Goal: Task Accomplishment & Management: Manage account settings

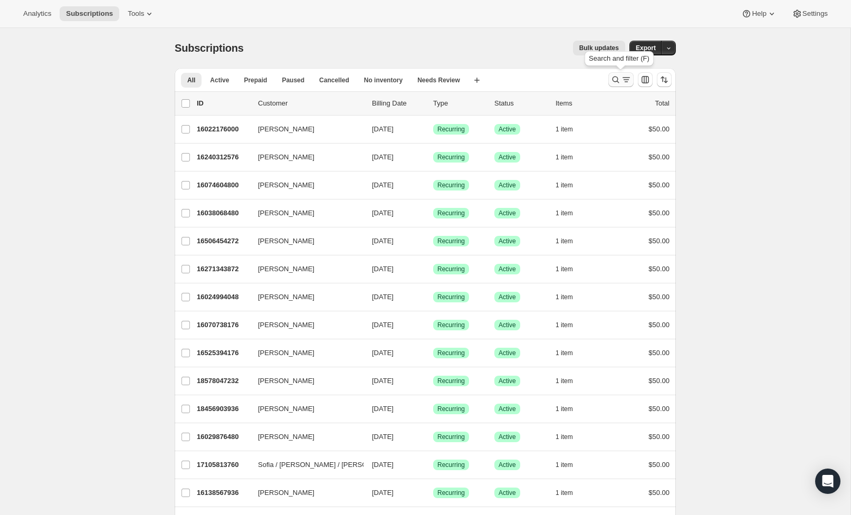
click at [618, 82] on icon "Search and filter results" at bounding box center [616, 79] width 11 height 11
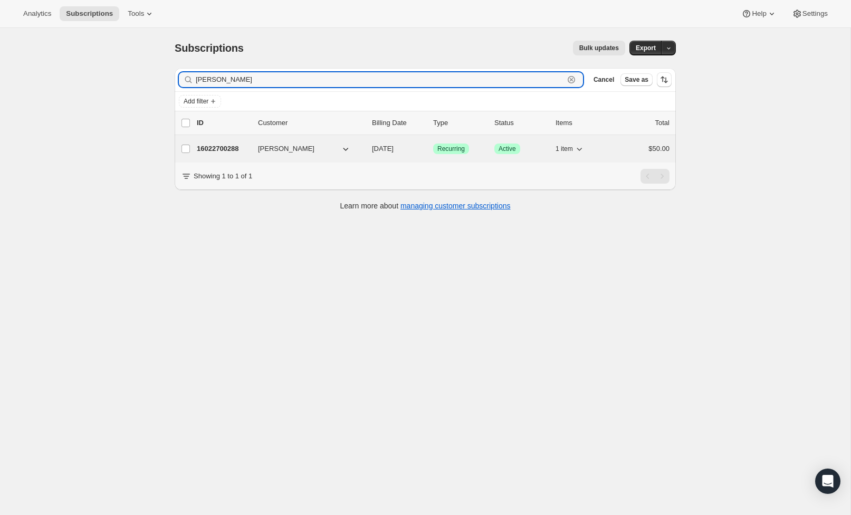
type input "[PERSON_NAME]"
click at [241, 145] on p "16022700288" at bounding box center [223, 149] width 53 height 11
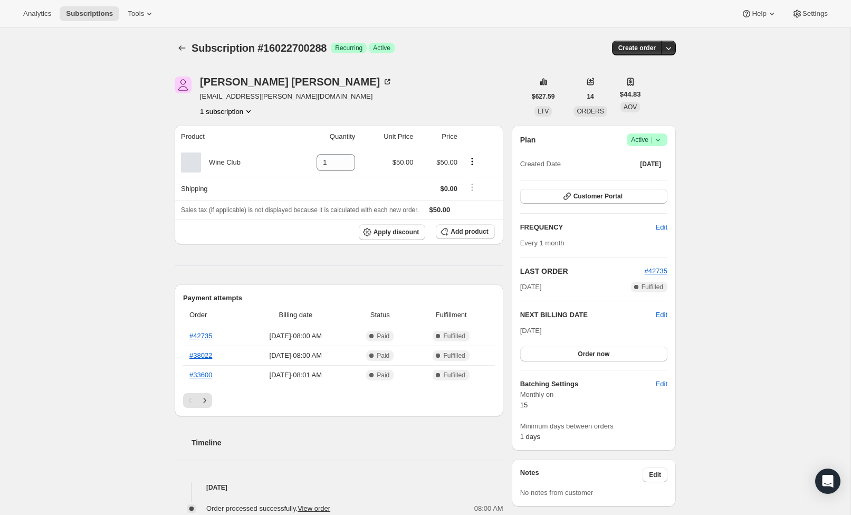
click at [656, 140] on icon at bounding box center [658, 140] width 11 height 11
click at [649, 180] on span "Cancel subscription" at bounding box center [644, 179] width 60 height 8
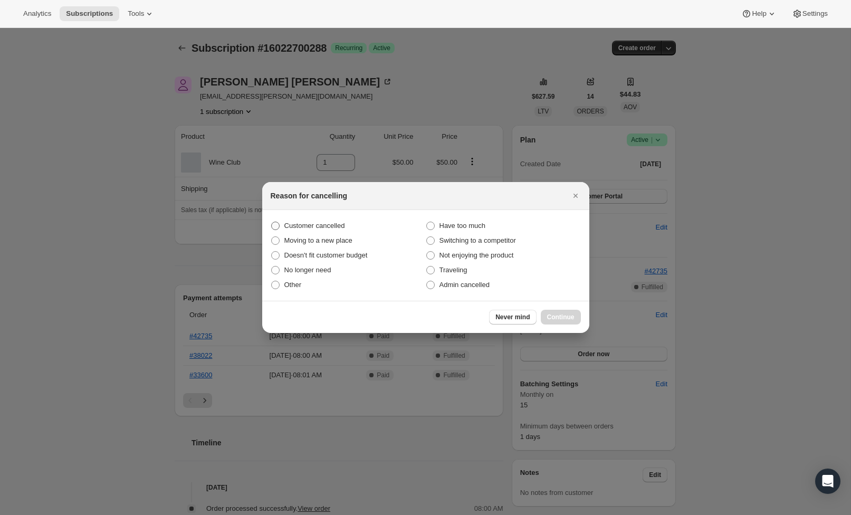
click at [271, 225] on span ":rbu:" at bounding box center [275, 226] width 8 height 8
click at [271, 222] on input "Customer cancelled" at bounding box center [271, 222] width 1 height 1
radio input "true"
click at [557, 319] on span "Continue" at bounding box center [560, 317] width 27 height 8
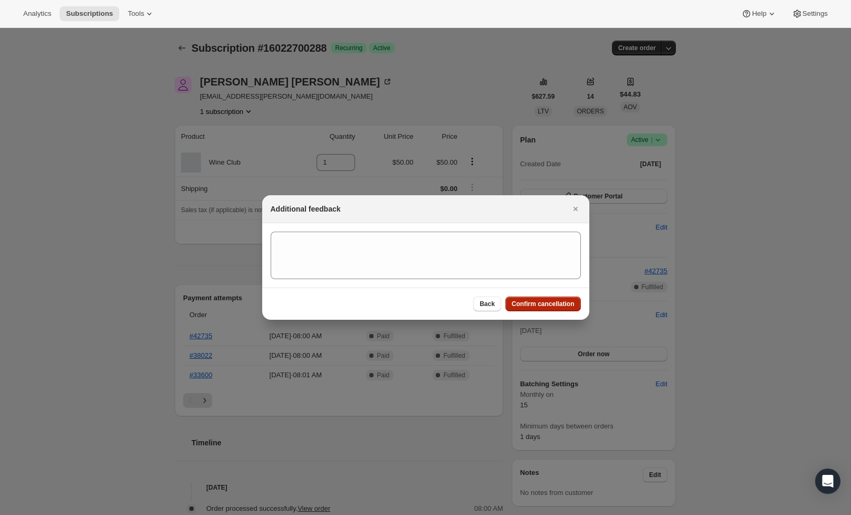
click at [526, 302] on span "Confirm cancellation" at bounding box center [543, 304] width 63 height 8
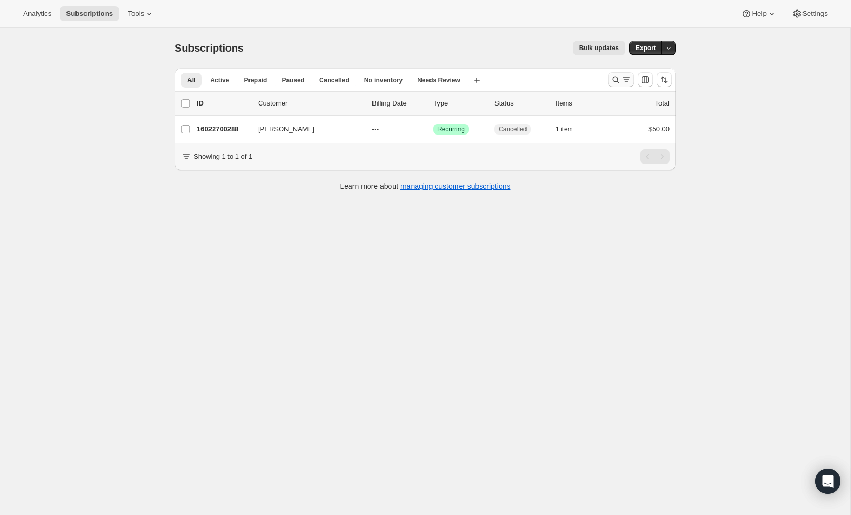
click at [626, 78] on icon "Search and filter results" at bounding box center [626, 79] width 11 height 11
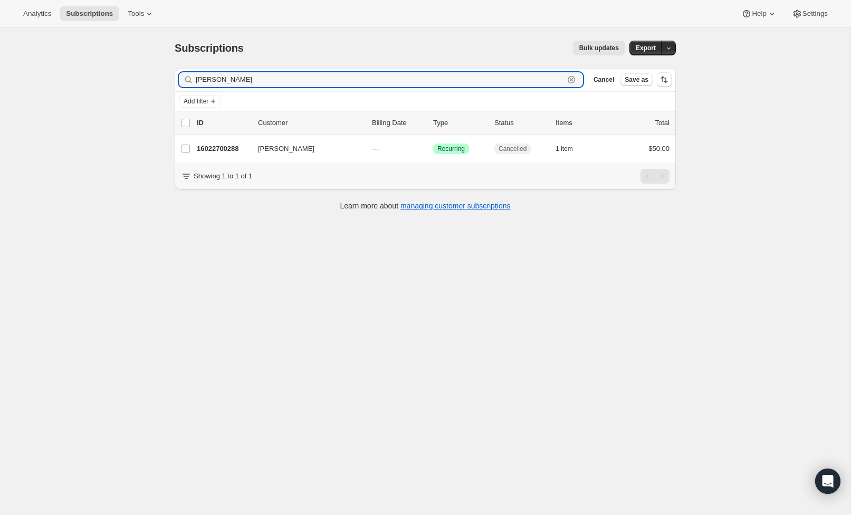
drag, startPoint x: 420, startPoint y: 81, endPoint x: 185, endPoint y: 73, distance: 234.4
click at [185, 73] on div "Ashton Clear" at bounding box center [381, 79] width 404 height 15
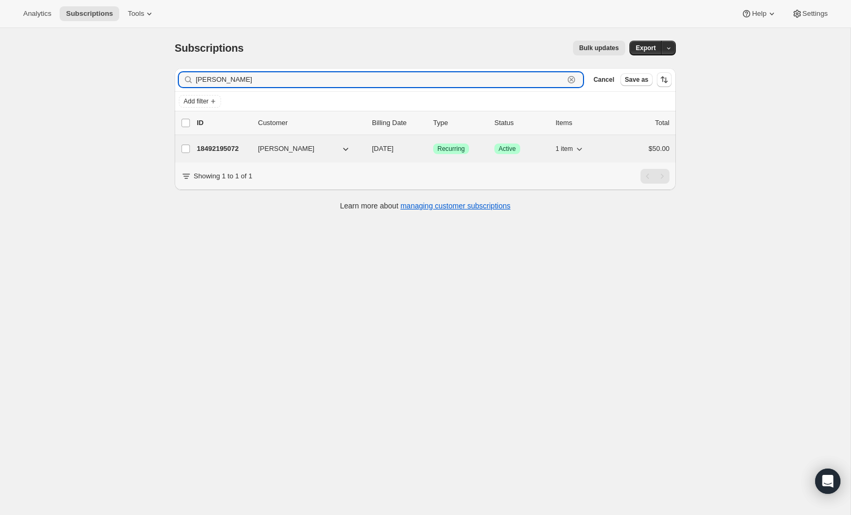
type input "jack cortese"
click at [319, 152] on button "Jack Cortese" at bounding box center [305, 148] width 106 height 17
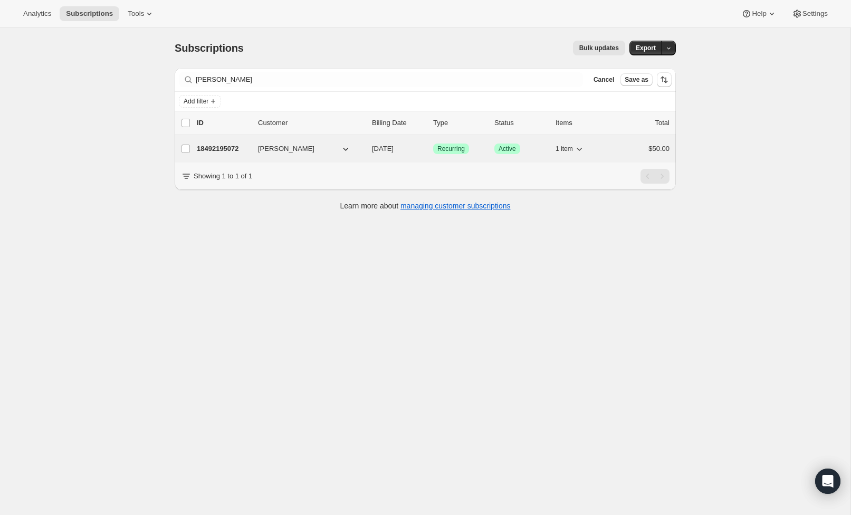
click at [349, 151] on icon "button" at bounding box center [345, 149] width 11 height 11
click at [371, 146] on div "18492195072 Jack Cortese 09/15/2025 Success Recurring Success Active 1 item $50…" at bounding box center [433, 148] width 473 height 15
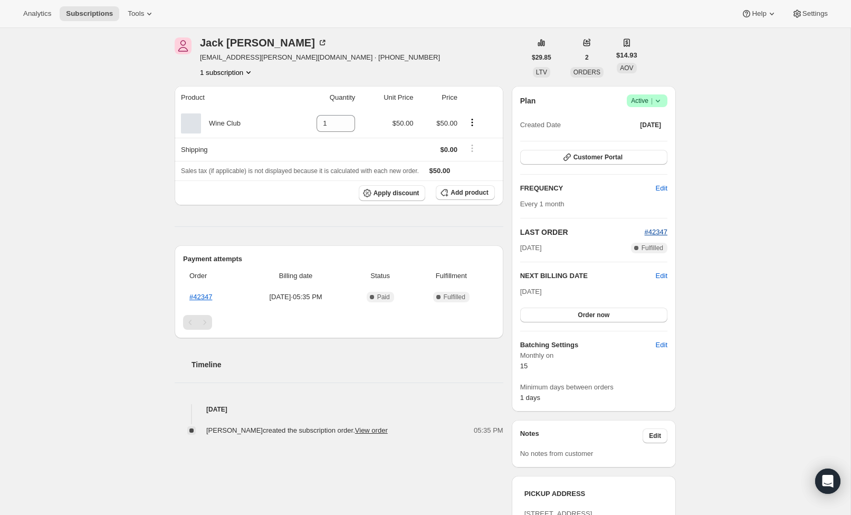
scroll to position [40, 0]
click at [604, 312] on span "Order now" at bounding box center [594, 314] width 32 height 8
click at [604, 312] on span "Click to confirm" at bounding box center [594, 314] width 48 height 8
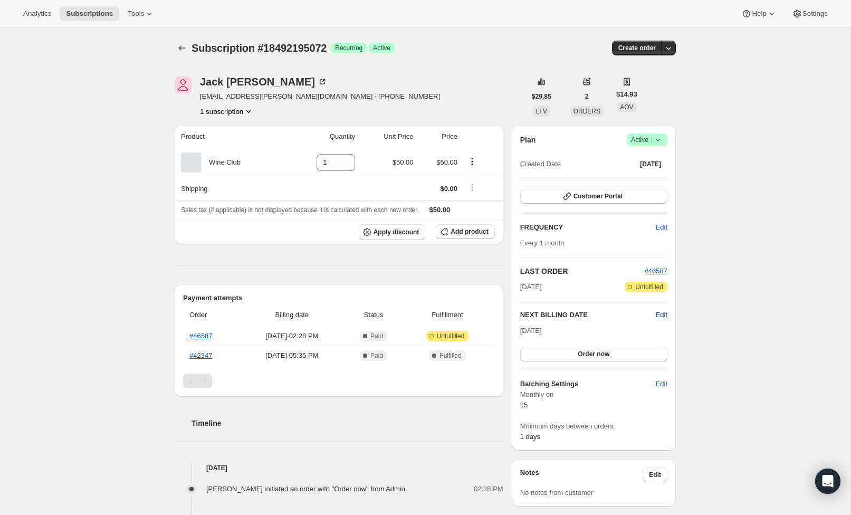
click at [660, 315] on span "Edit" at bounding box center [662, 315] width 12 height 11
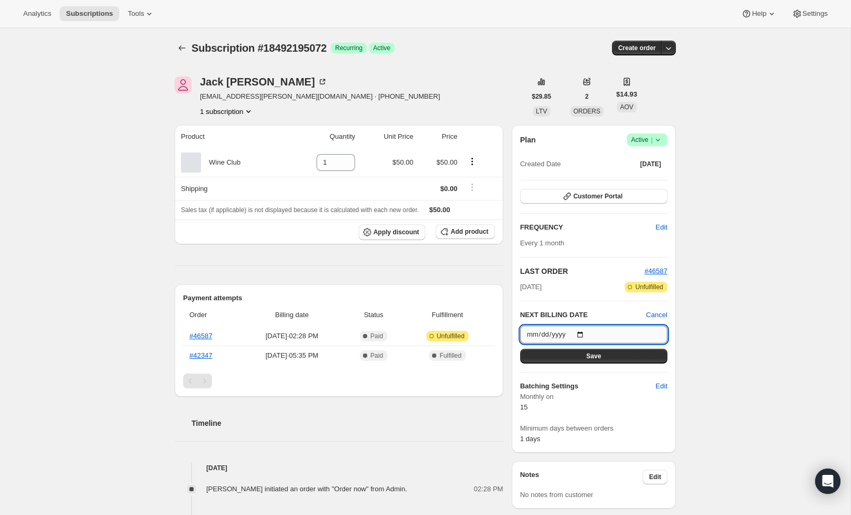
click at [527, 335] on input "2025-10-15" at bounding box center [593, 335] width 147 height 18
type input "2025-09-15"
click at [633, 384] on h6 "Batching Settings" at bounding box center [588, 386] width 136 height 11
click at [603, 359] on button "Save" at bounding box center [593, 356] width 147 height 15
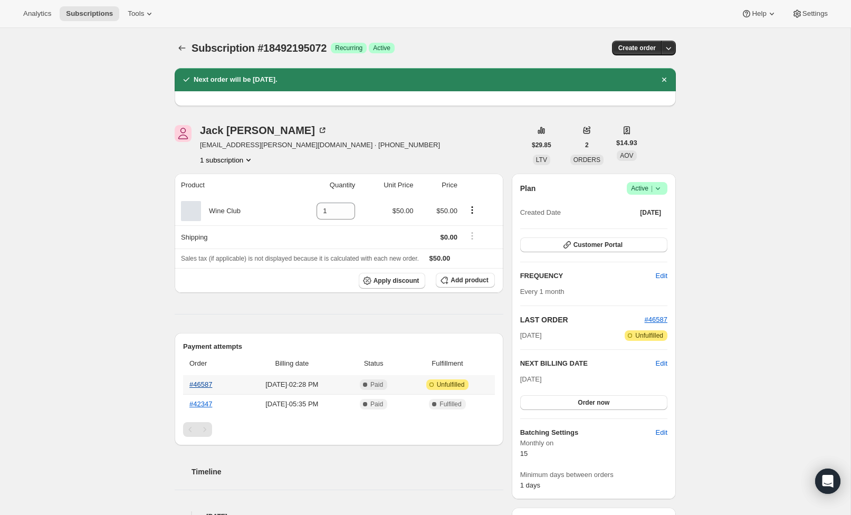
click at [207, 386] on link "#46587" at bounding box center [200, 384] width 23 height 8
